Goal: Information Seeking & Learning: Find specific fact

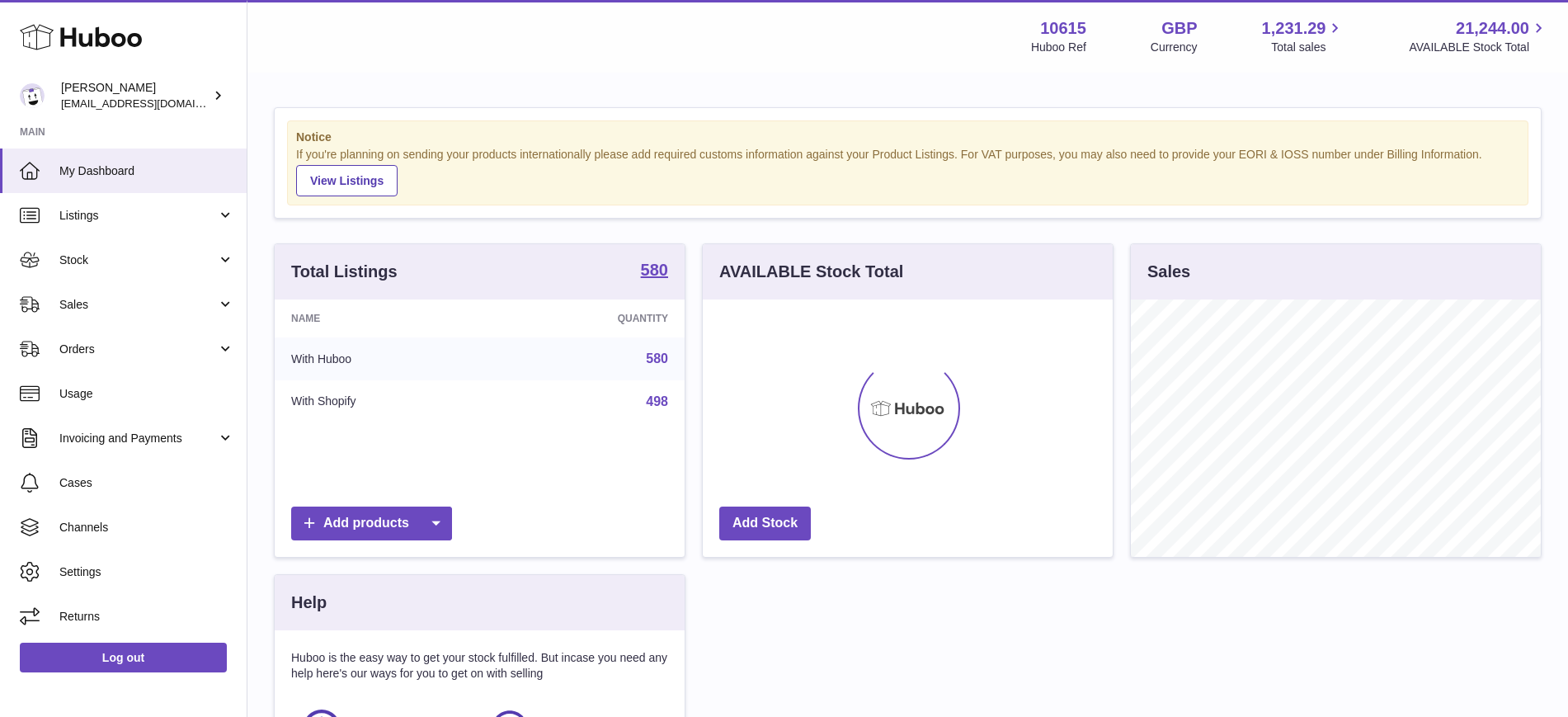
scroll to position [257, 410]
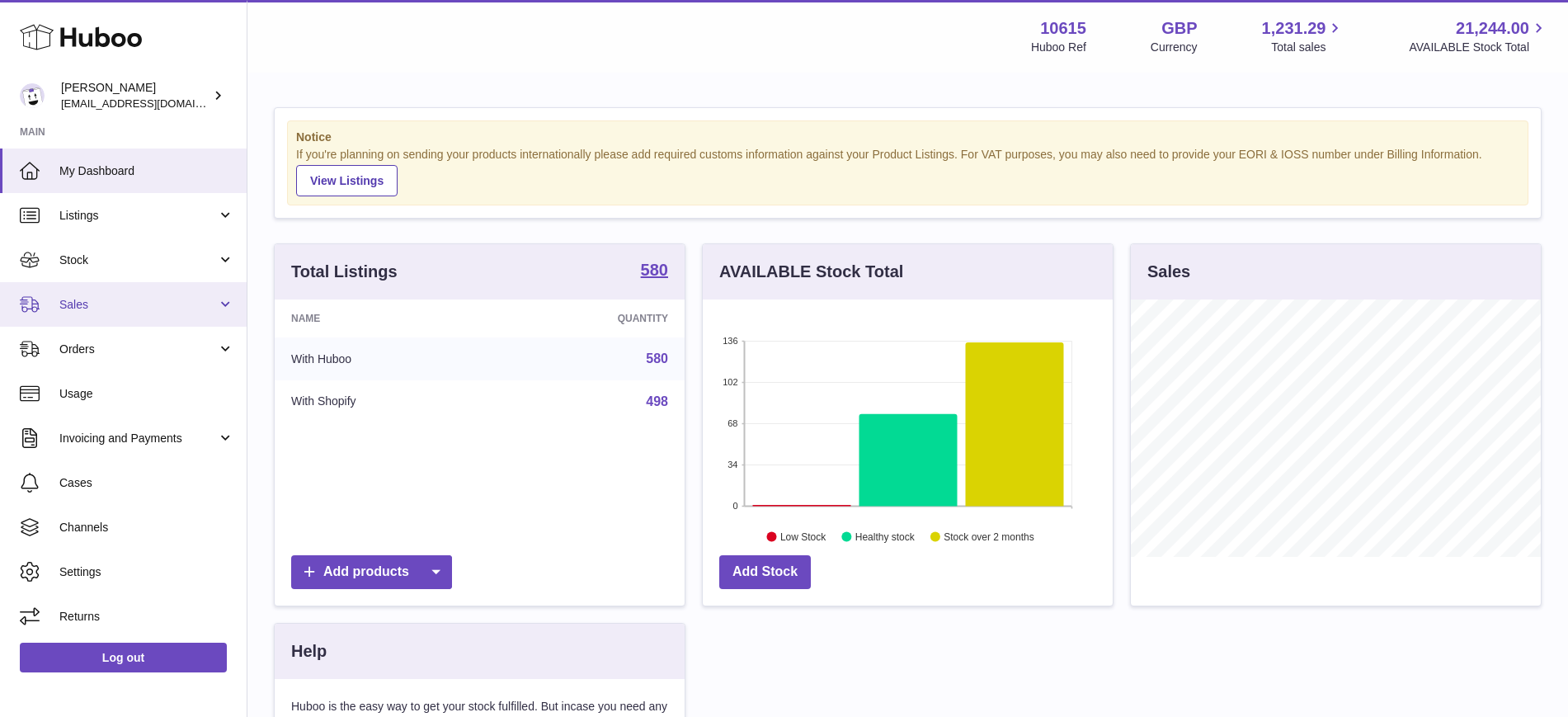
click at [98, 297] on span "Sales" at bounding box center [138, 304] width 157 height 16
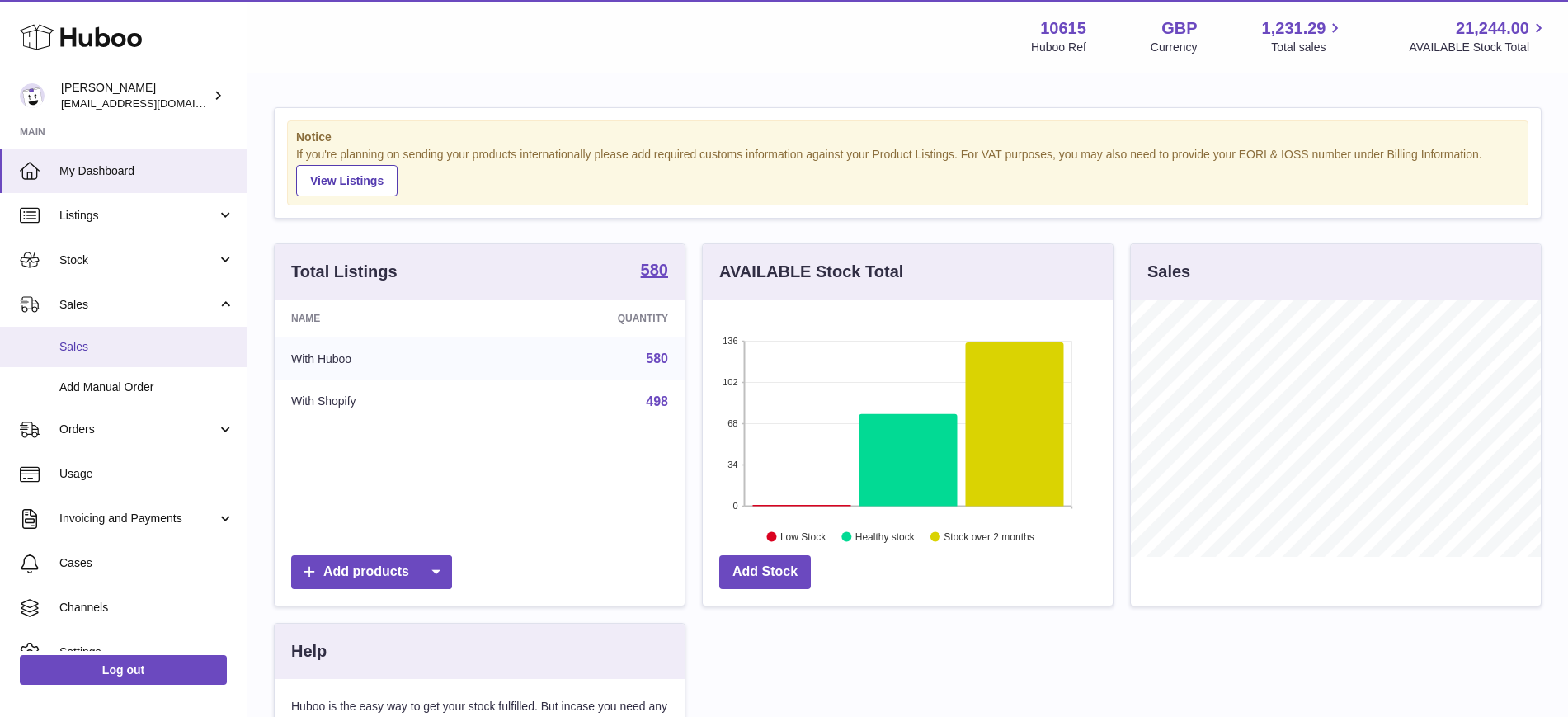
click at [92, 343] on span "Sales" at bounding box center [147, 346] width 175 height 16
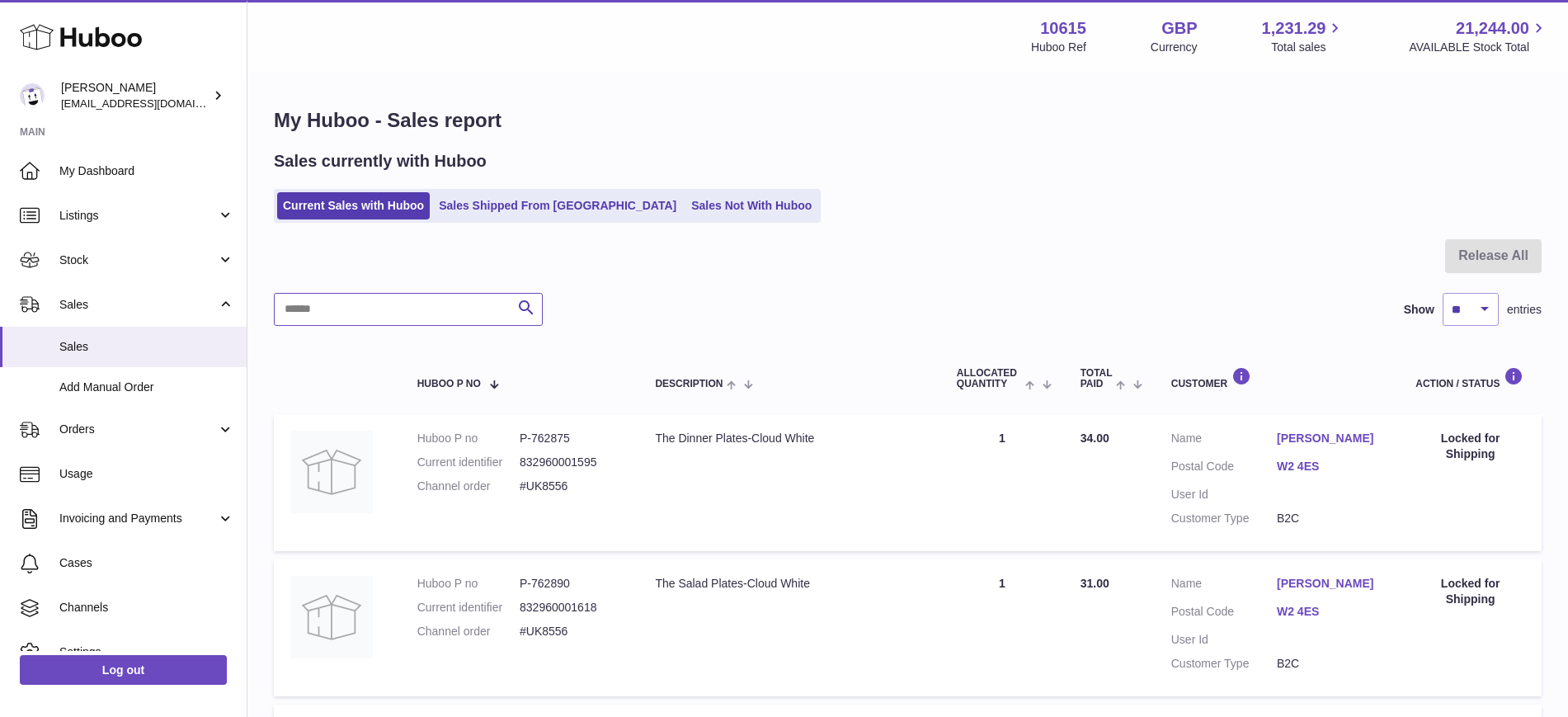
click at [341, 315] on input "text" at bounding box center [409, 309] width 269 height 33
paste input "*******"
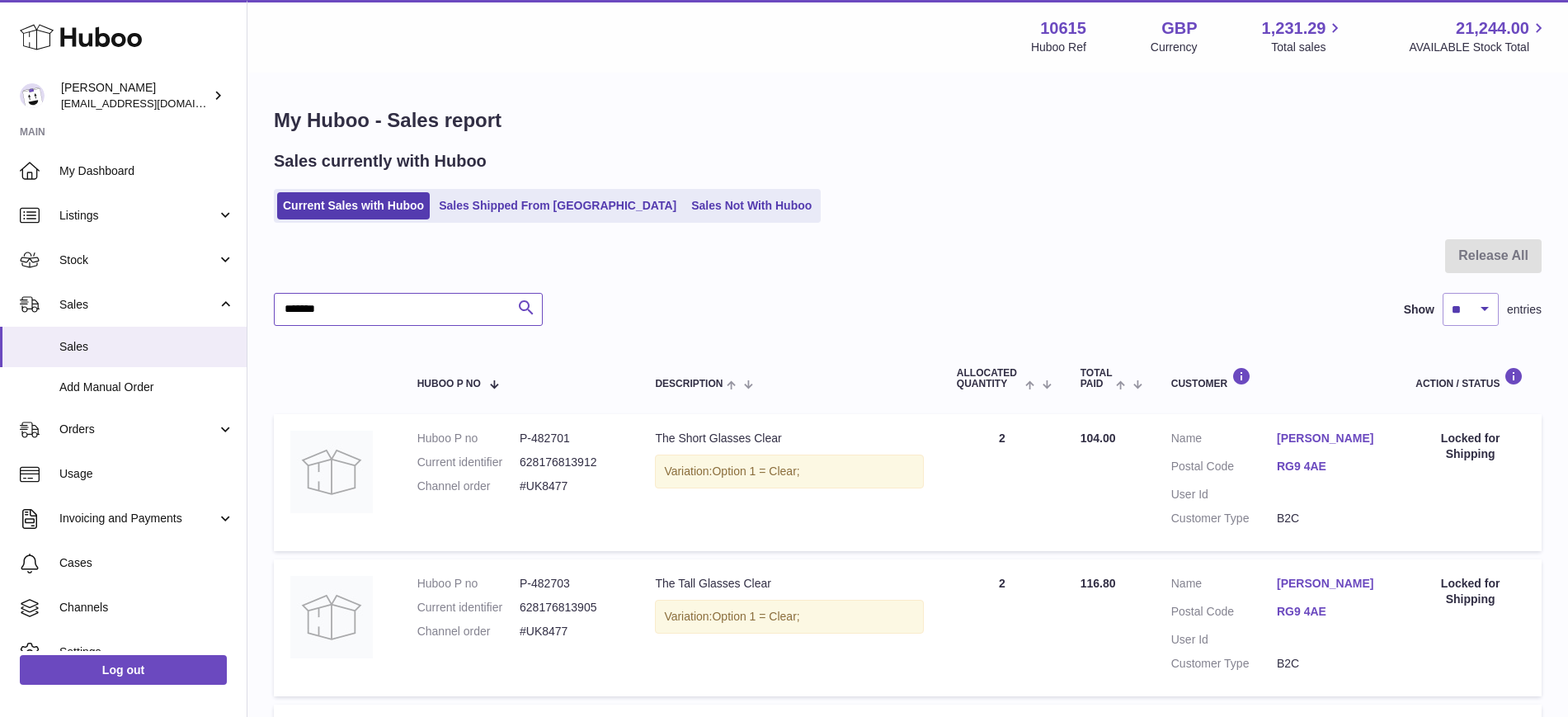
type input "*******"
click at [535, 307] on icon "submit" at bounding box center [526, 308] width 20 height 21
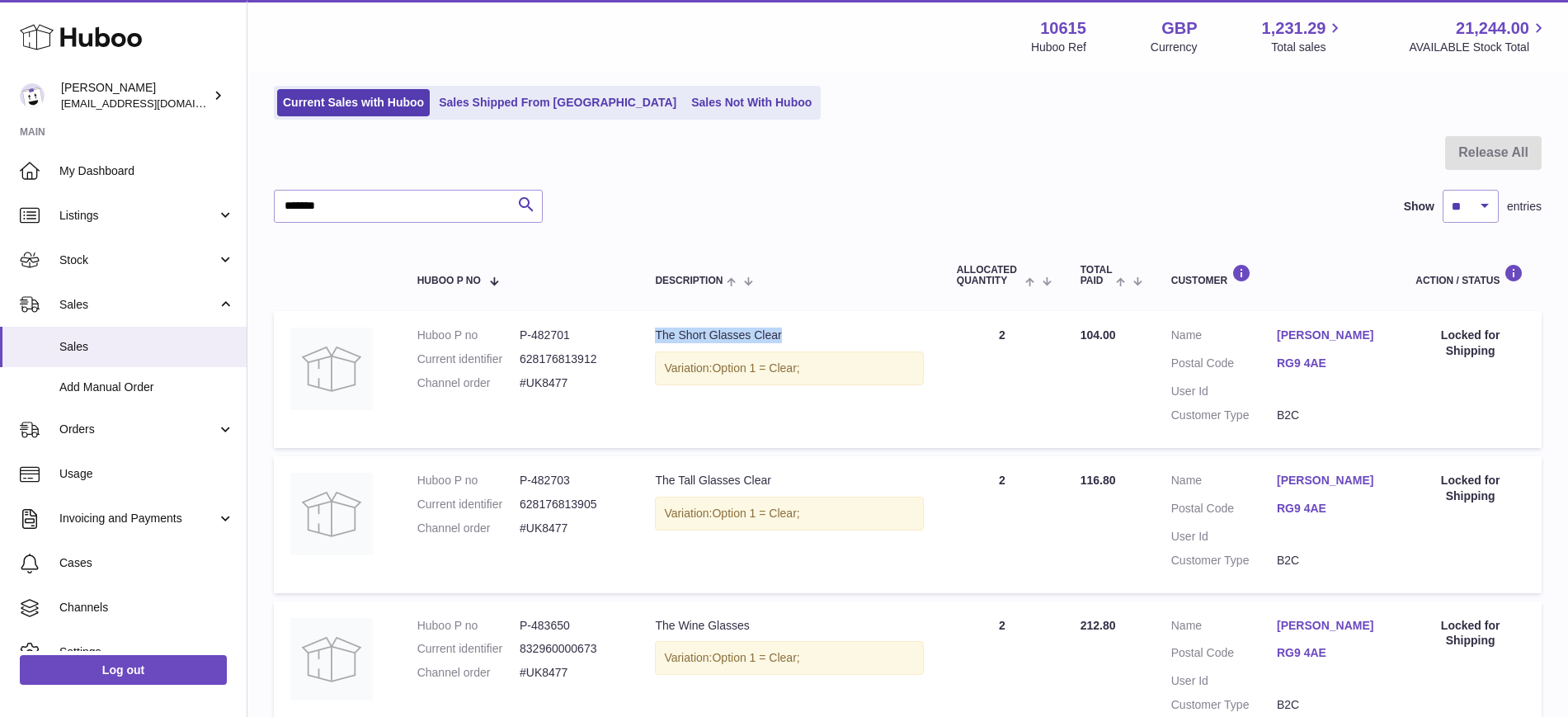
drag, startPoint x: 651, startPoint y: 335, endPoint x: 795, endPoint y: 338, distance: 144.0
click at [795, 338] on td "Description The Short Glasses Clear Variation: Option 1 = Clear;" at bounding box center [788, 379] width 301 height 137
copy div "The Short Glasses Clear"
click at [795, 338] on div "The Short Glasses Clear" at bounding box center [789, 335] width 268 height 16
drag, startPoint x: 647, startPoint y: 480, endPoint x: 826, endPoint y: 480, distance: 179.0
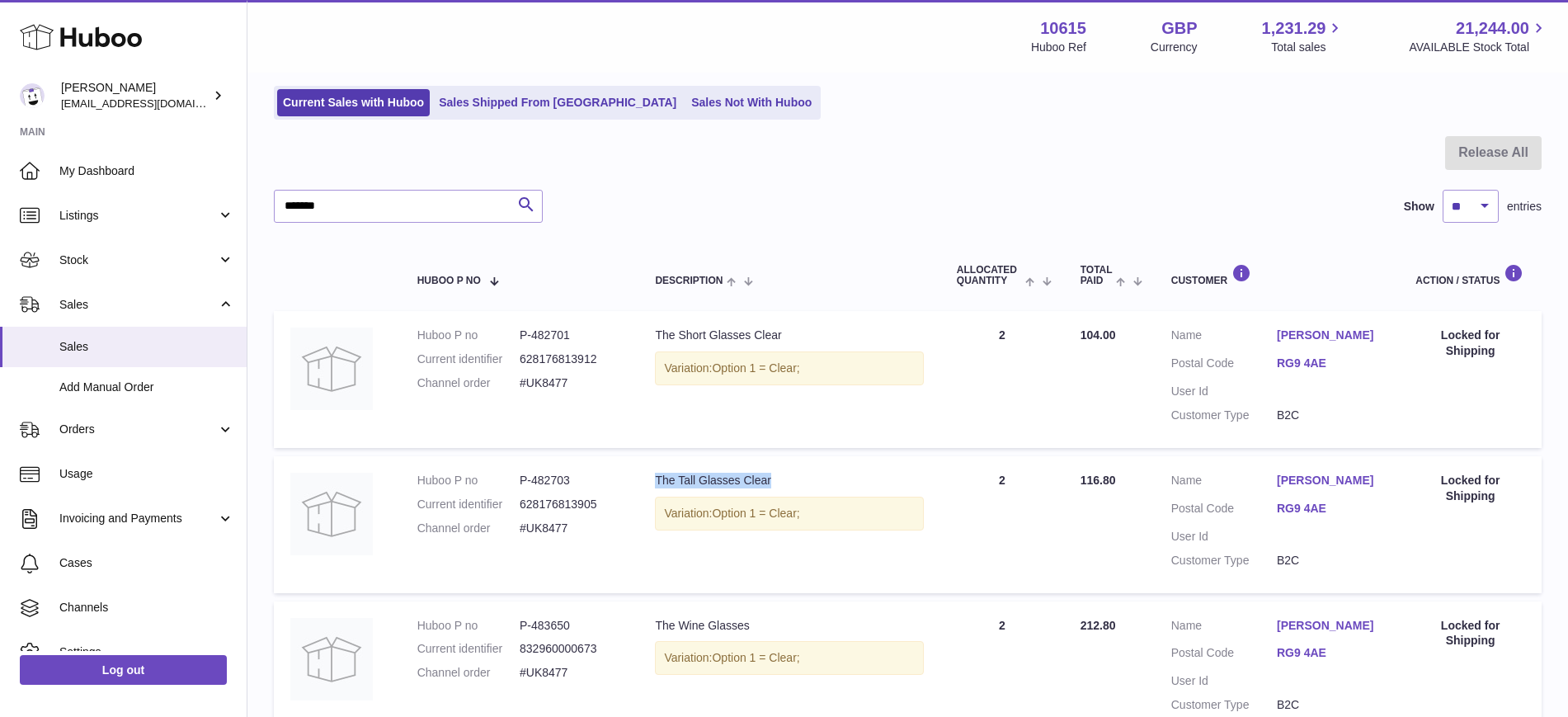
click at [826, 480] on td "Description The Tall Glasses Clear Variation: Option 1 = Clear;" at bounding box center [788, 524] width 301 height 137
copy div "The Tall Glasses Clear"
click at [826, 480] on div "The Tall Glasses Clear" at bounding box center [789, 480] width 268 height 16
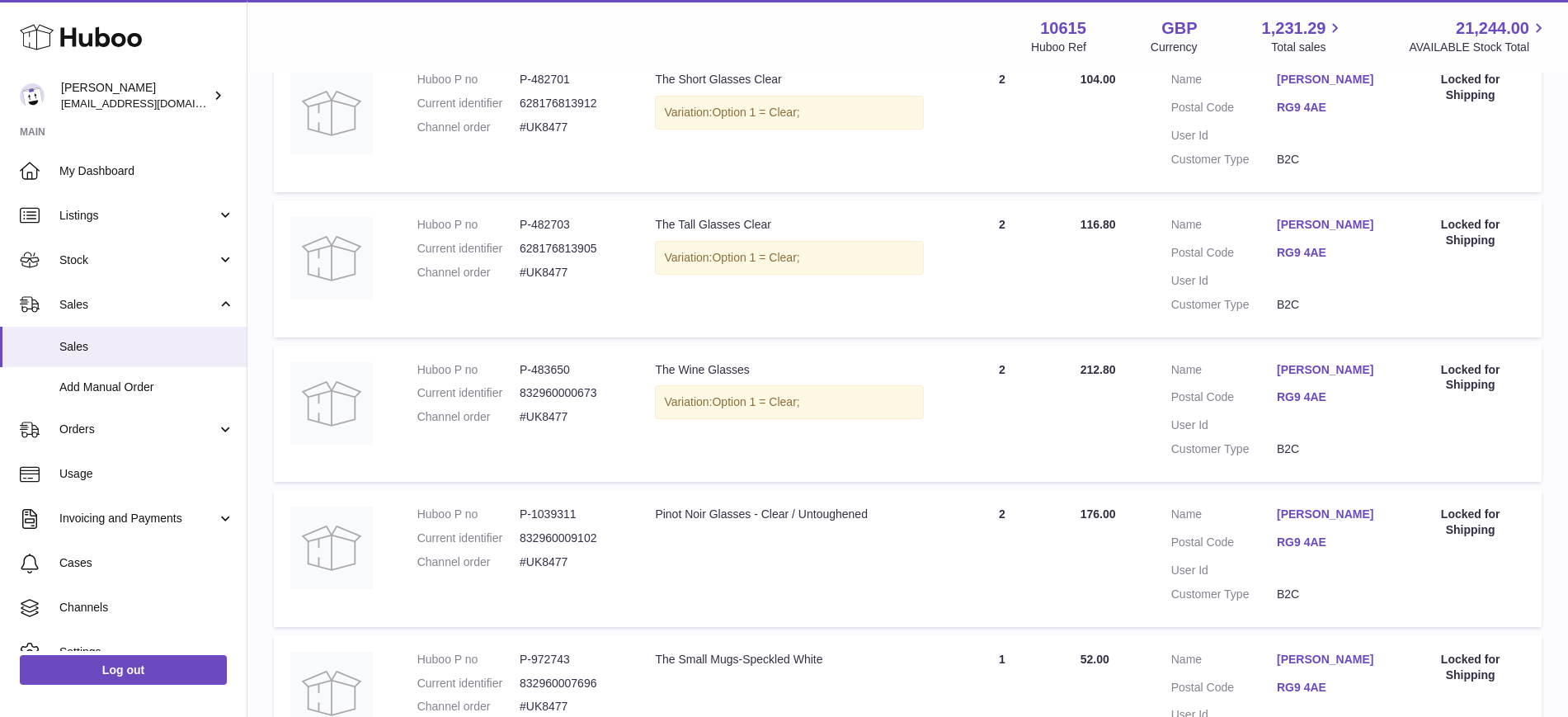
scroll to position [413, 0]
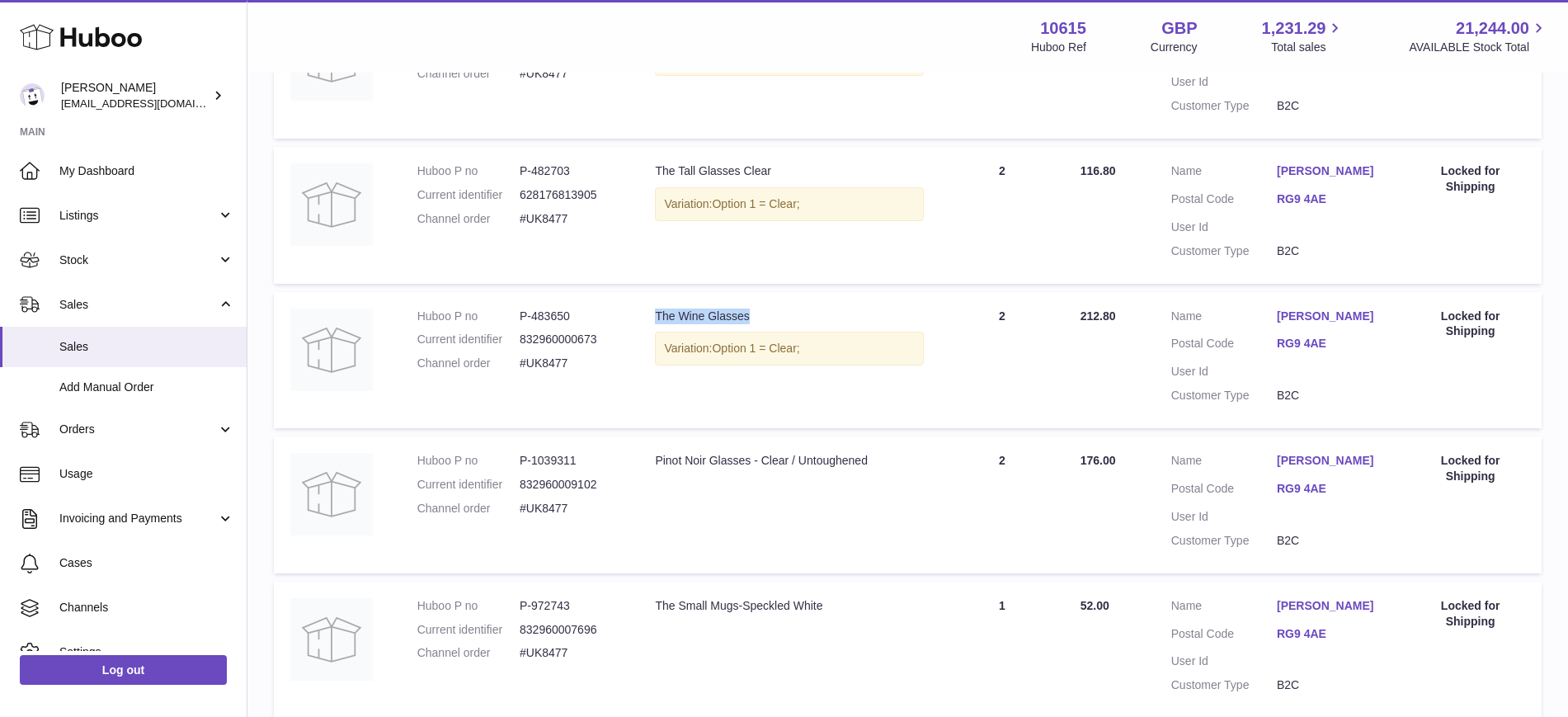
drag, startPoint x: 650, startPoint y: 311, endPoint x: 788, endPoint y: 315, distance: 138.1
click at [788, 315] on td "Description The Wine Glasses Variation: Option 1 = Clear;" at bounding box center [788, 360] width 301 height 137
copy div "The Wine Glasses"
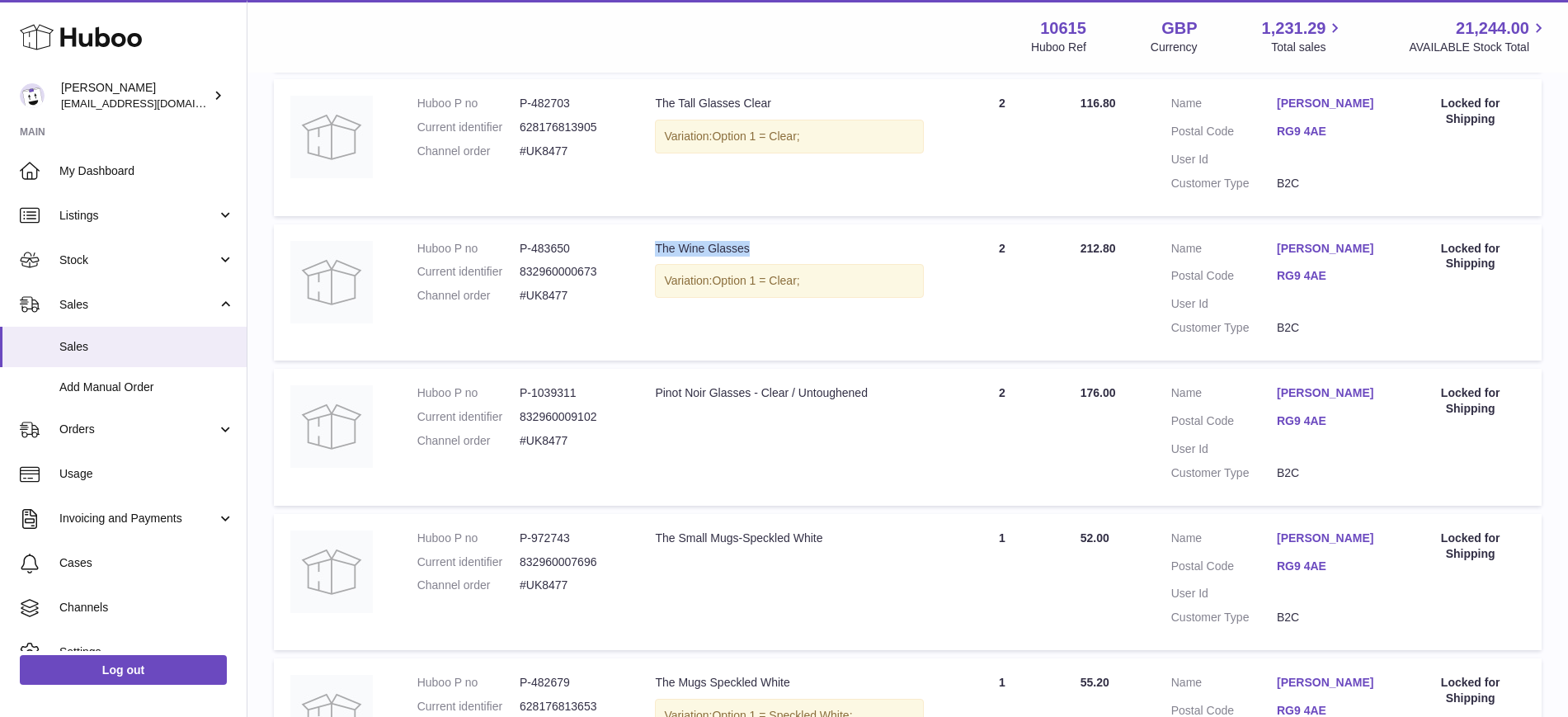
scroll to position [516, 0]
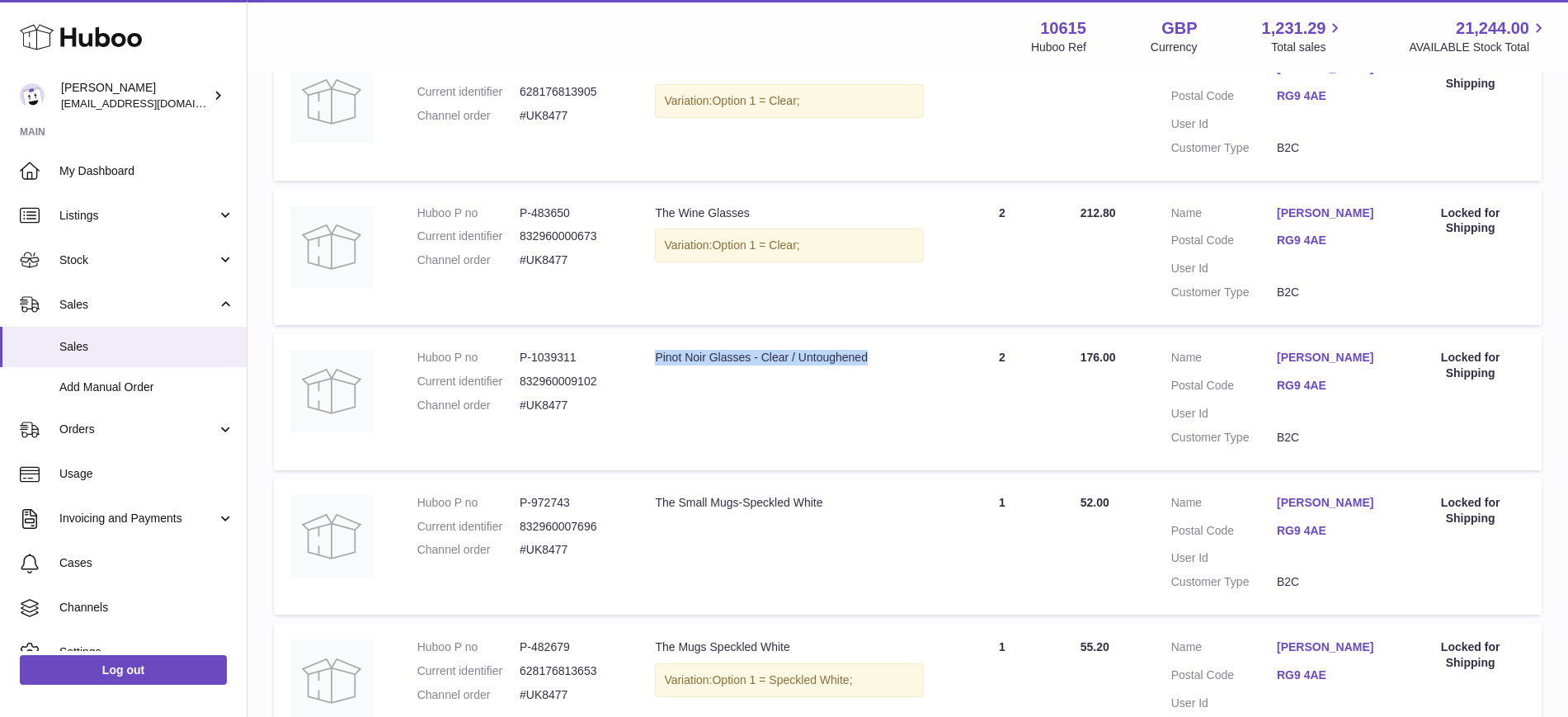
copy div "Pinot Noir Glasses - Clear / Untoughened"
drag, startPoint x: 642, startPoint y: 362, endPoint x: 892, endPoint y: 361, distance: 250.0
click at [892, 361] on td "Description Pinot Noir Glasses - Clear / Untoughened" at bounding box center [788, 401] width 301 height 137
drag, startPoint x: 653, startPoint y: 511, endPoint x: 875, endPoint y: 504, distance: 222.1
click at [875, 504] on td "Description The Small Mugs-Speckled White" at bounding box center [788, 546] width 301 height 137
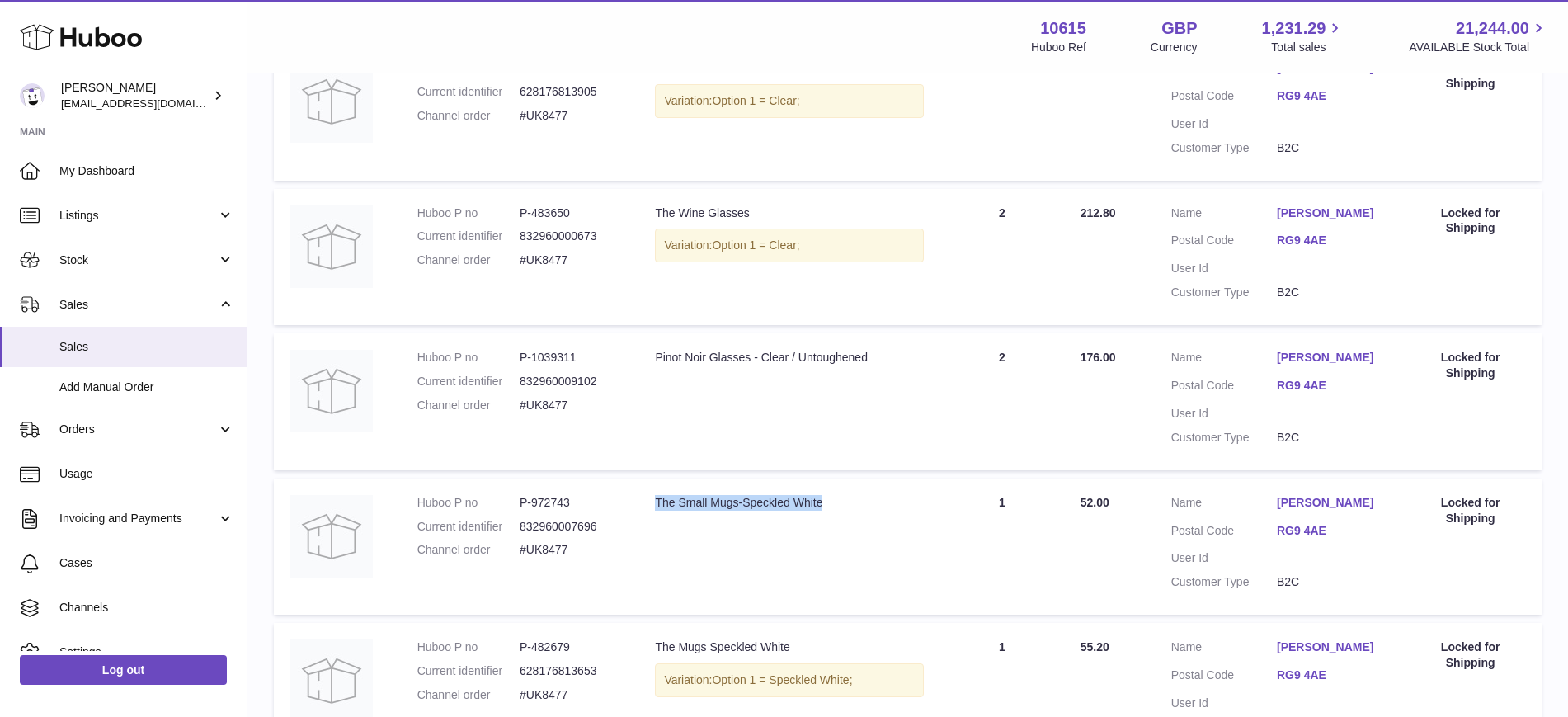
copy div "The Small Mugs-Speckled White"
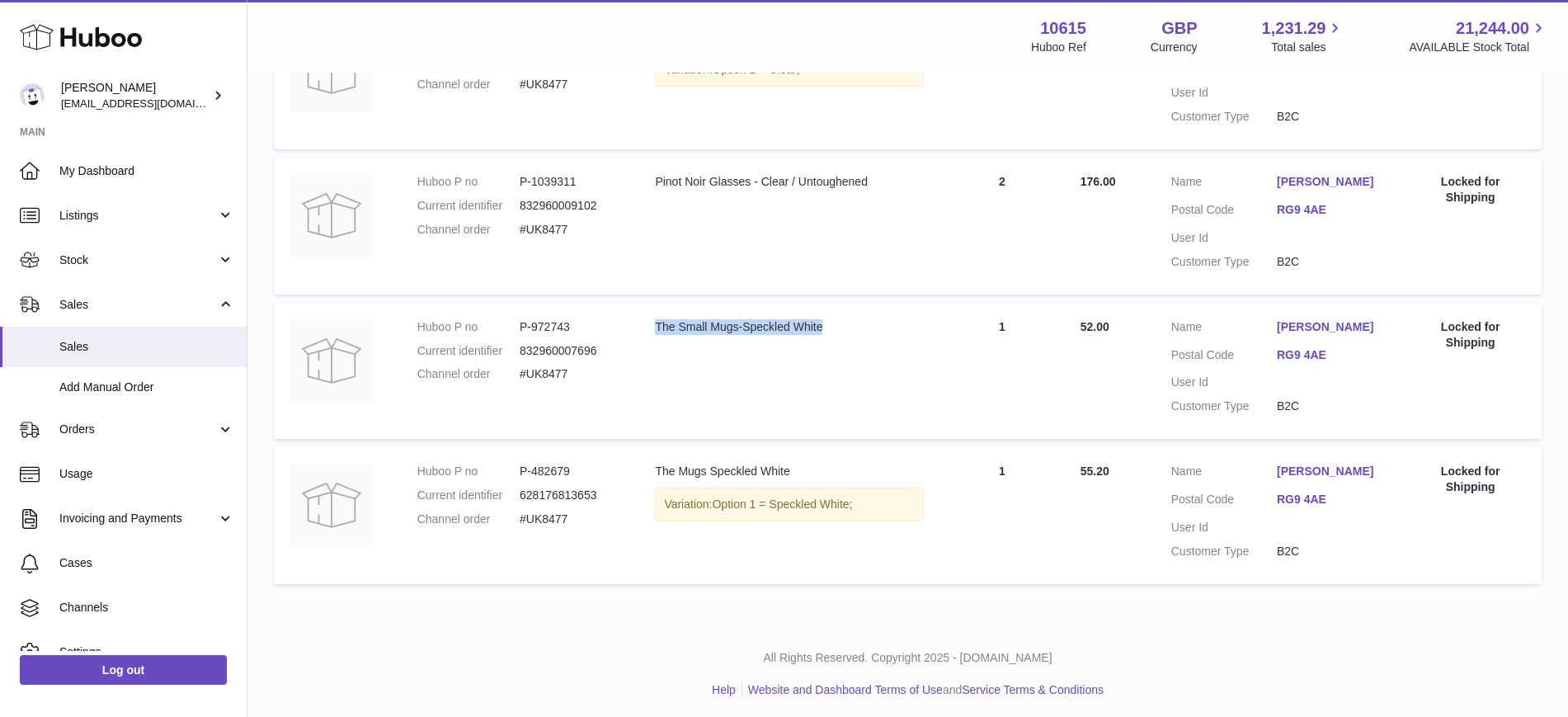
scroll to position [697, 0]
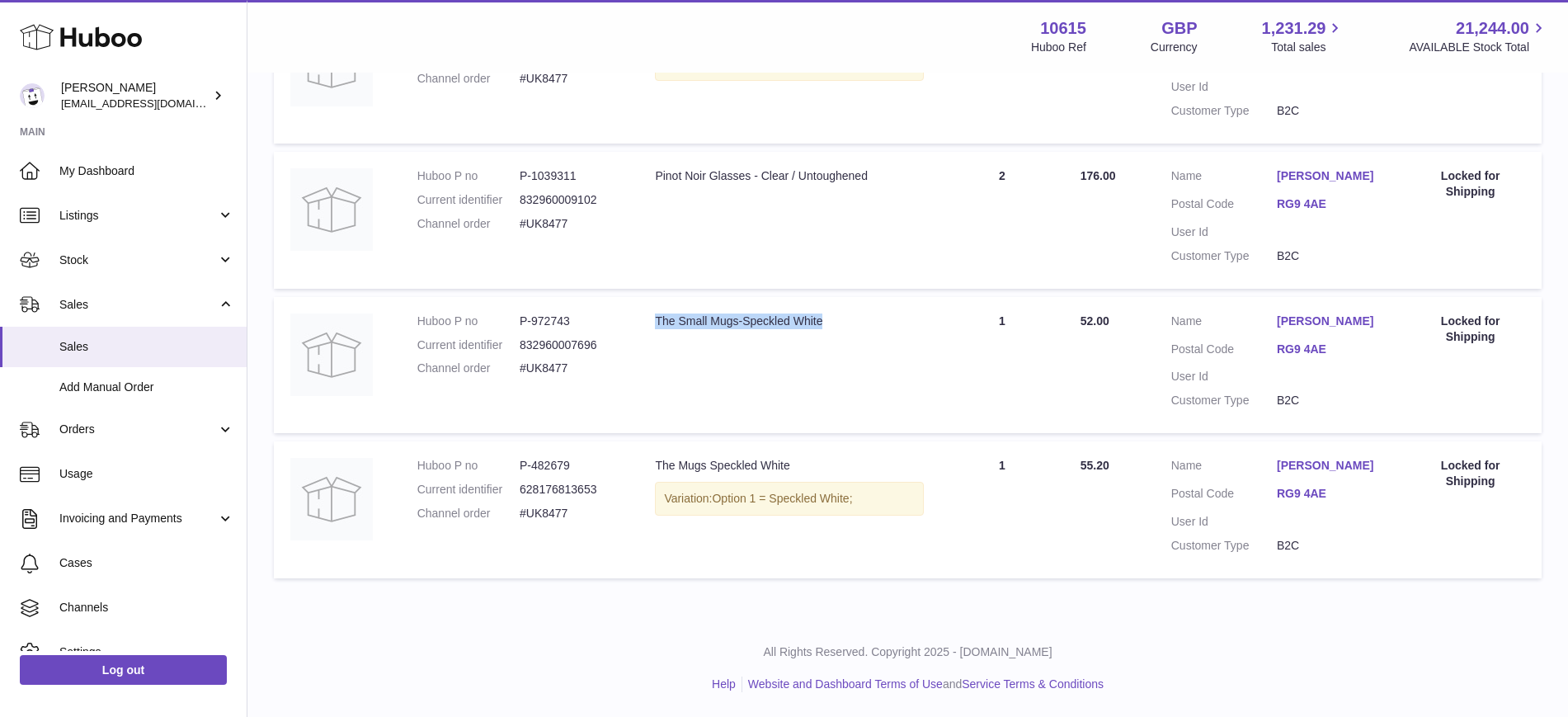
drag, startPoint x: 631, startPoint y: 467, endPoint x: 813, endPoint y: 468, distance: 182.0
click at [813, 468] on tr "Huboo P no P-482679 Current identifier 628176813653 Channel order #UK8477 Descr…" at bounding box center [908, 509] width 1268 height 137
click at [813, 468] on div "The Mugs Speckled White" at bounding box center [789, 466] width 268 height 16
copy div "The Mugs Speckled White"
drag, startPoint x: 826, startPoint y: 468, endPoint x: 653, endPoint y: 471, distance: 173.0
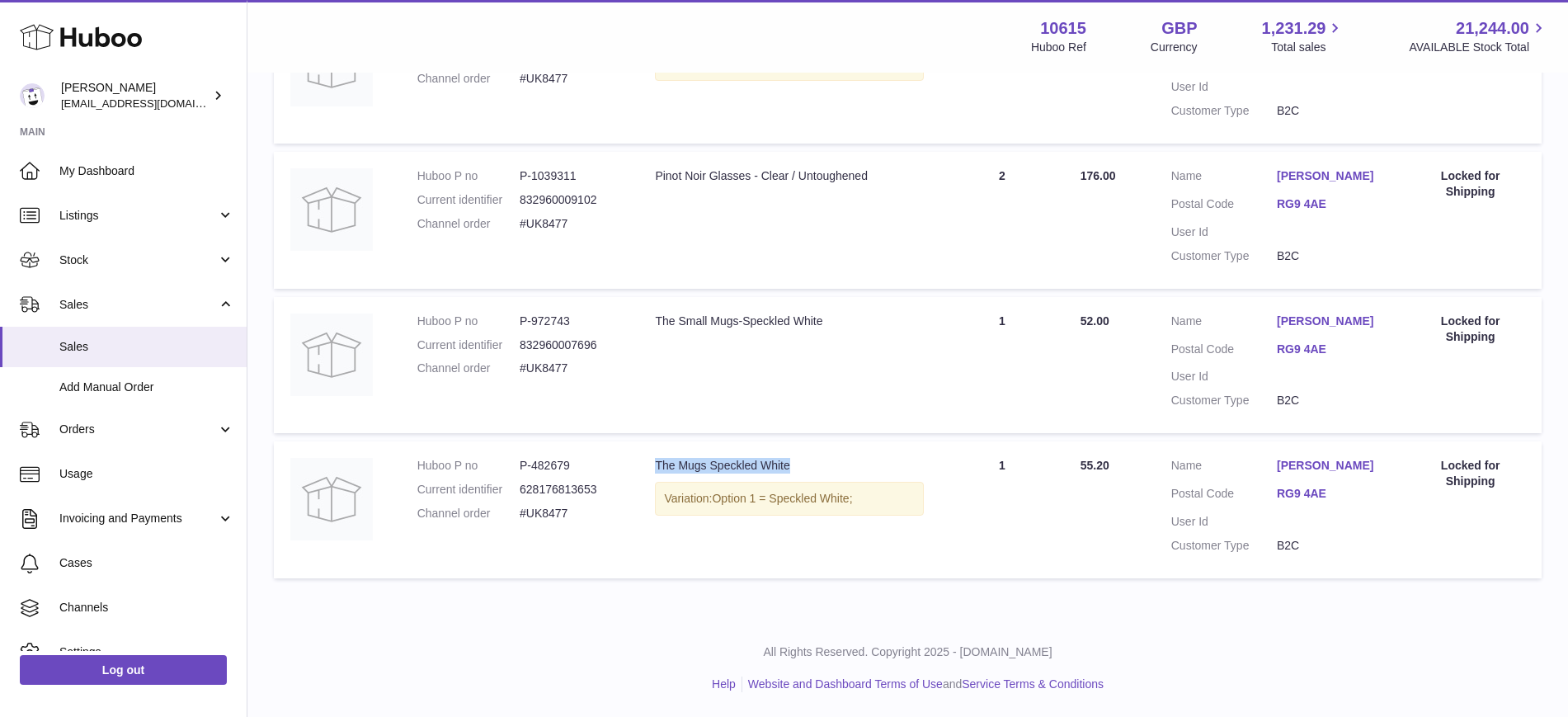
click at [653, 471] on td "Description The Mugs Speckled White Variation: Option 1 = Speckled White;" at bounding box center [788, 509] width 301 height 137
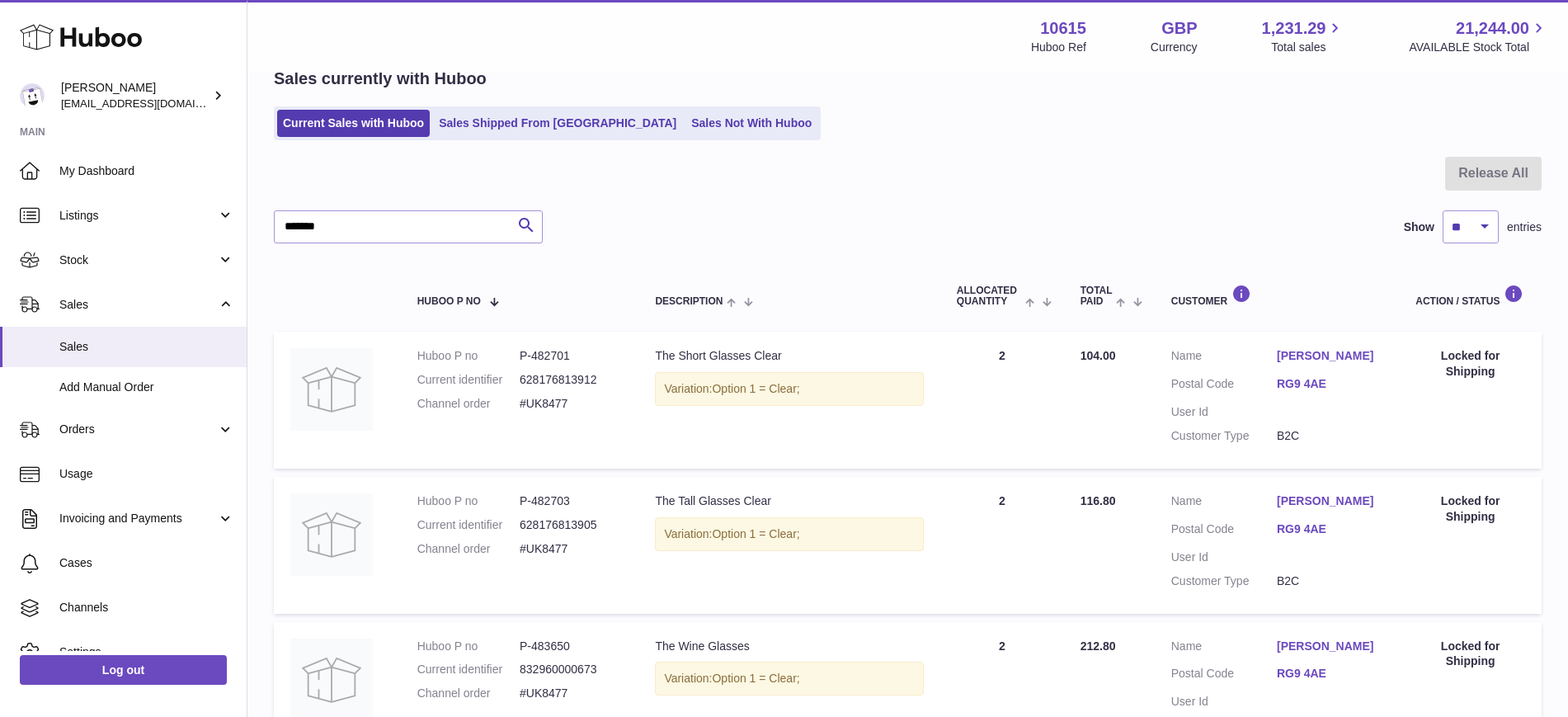
scroll to position [0, 0]
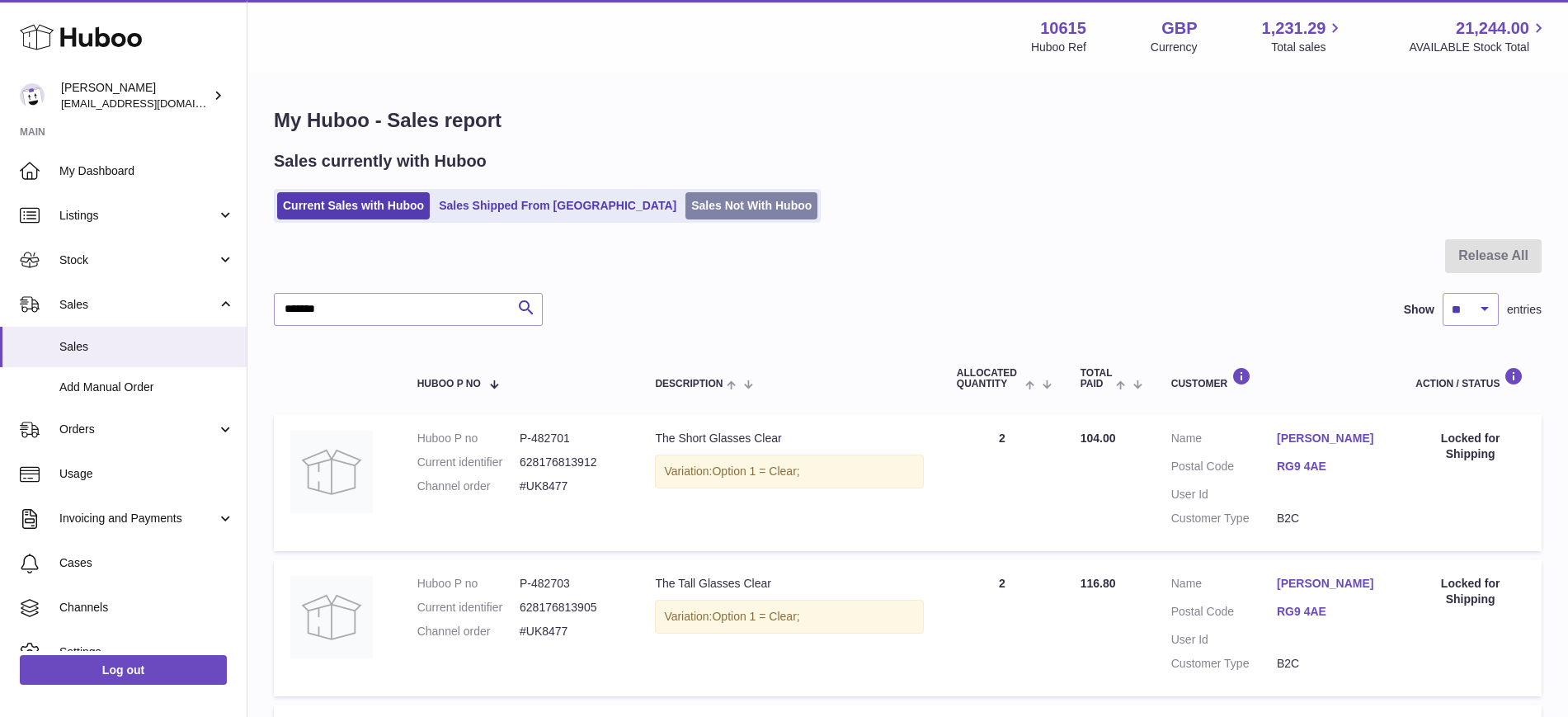
click at [686, 207] on link "Sales Not With Huboo" at bounding box center [751, 206] width 132 height 28
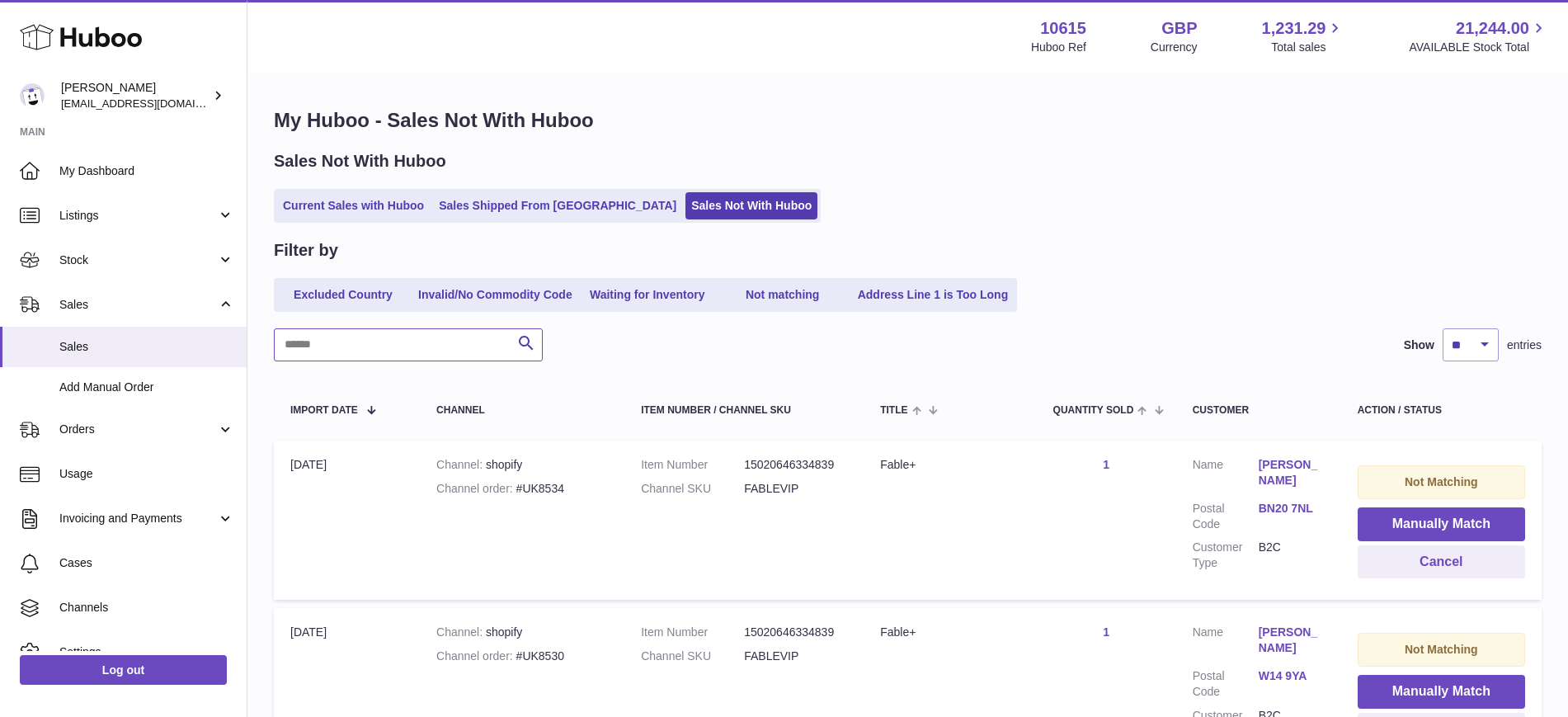
click at [344, 345] on input "text" at bounding box center [409, 344] width 269 height 33
paste input "*******"
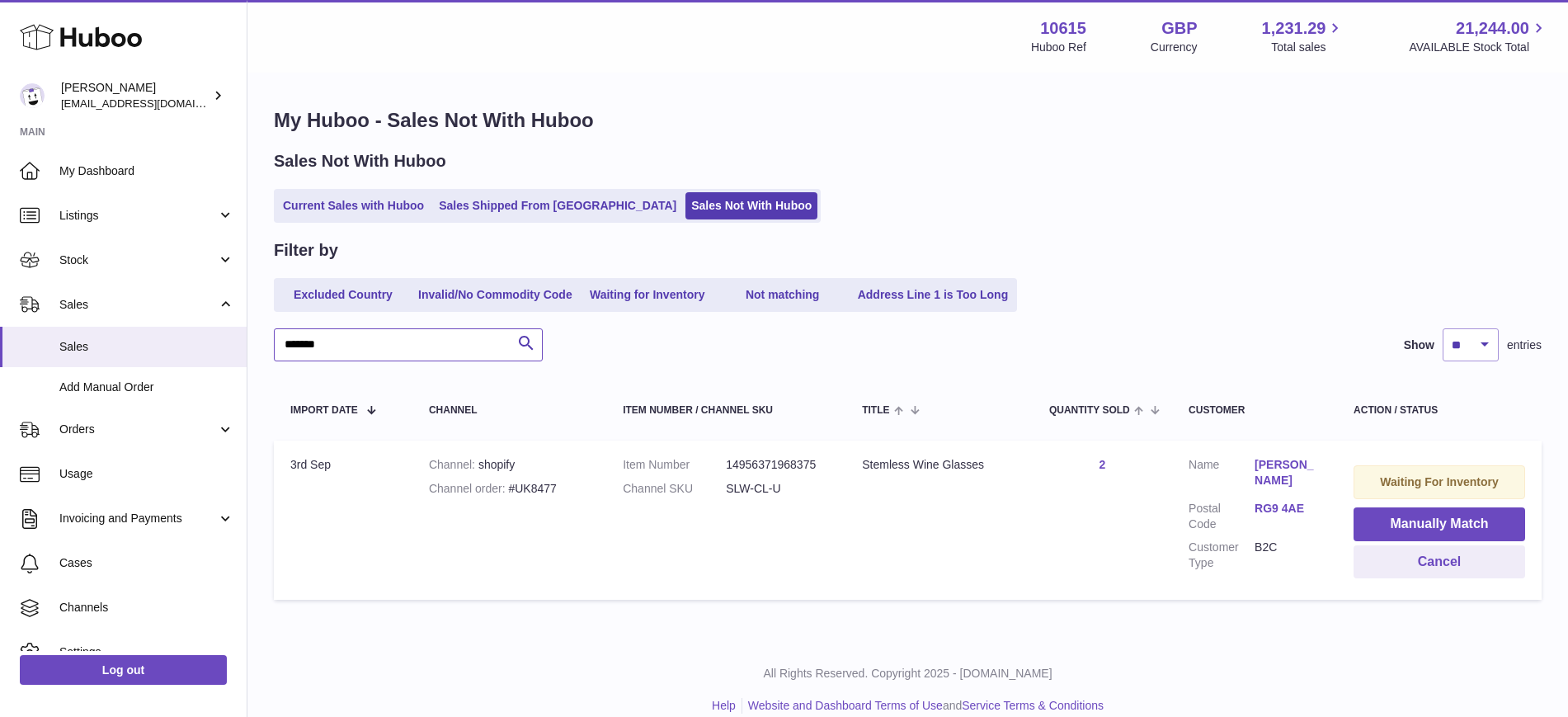
type input "*******"
drag, startPoint x: 857, startPoint y: 461, endPoint x: 1042, endPoint y: 479, distance: 185.9
click at [1042, 479] on tr "Import date 3rd Sep Channel shopify Channel order #UK8477 Item Number 149563719…" at bounding box center [908, 520] width 1268 height 159
copy tr "Stemless Wine Glasses"
click at [1042, 479] on td "Quantity Sold 2" at bounding box center [1102, 520] width 139 height 159
